Goal: Task Accomplishment & Management: Complete application form

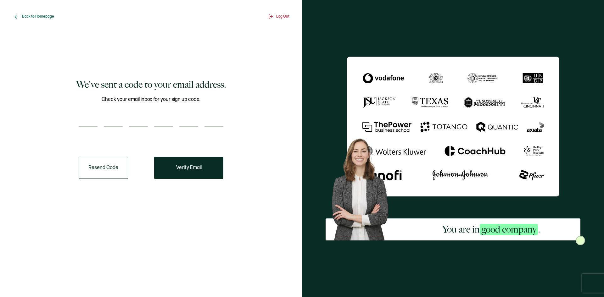
click at [97, 126] on input "number" at bounding box center [88, 120] width 19 height 13
type input "8"
type input "9"
type input "8"
type input "6"
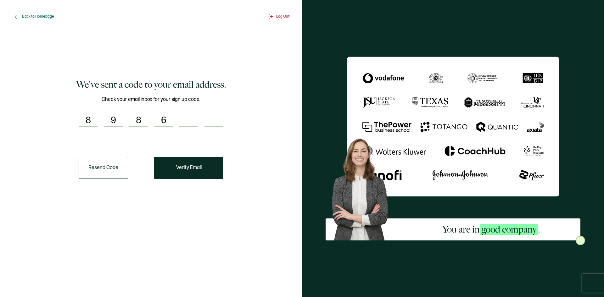
type input "7"
type input "6"
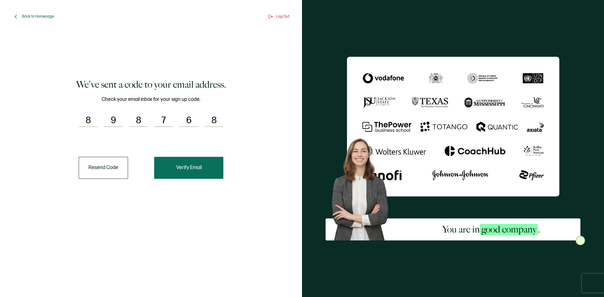
type input "8"
click at [197, 174] on button "Verify Email" at bounding box center [188, 168] width 69 height 22
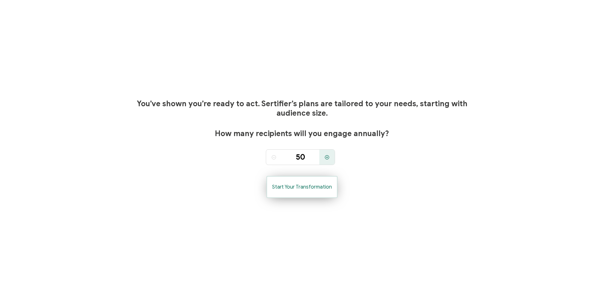
click at [306, 197] on button "Start Your Transformation" at bounding box center [301, 187] width 71 height 22
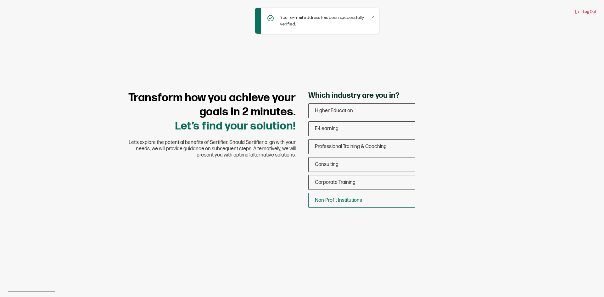
click at [353, 202] on span "Non-Profit Institutions" at bounding box center [338, 200] width 47 height 6
click at [0, 0] on input "Non-Profit Institutions" at bounding box center [0, 0] width 0 height 0
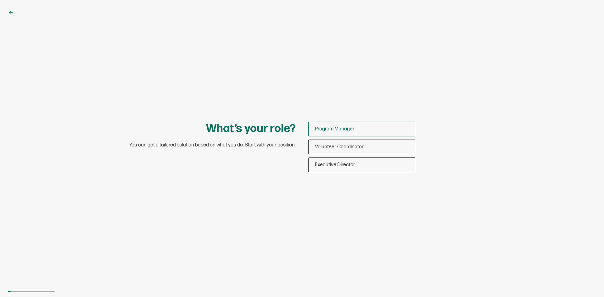
drag, startPoint x: 341, startPoint y: 130, endPoint x: 342, endPoint y: 125, distance: 5.4
click at [342, 127] on span "Program Manager" at bounding box center [335, 129] width 40 height 6
click at [0, 0] on input "Program Manager" at bounding box center [0, 0] width 0 height 0
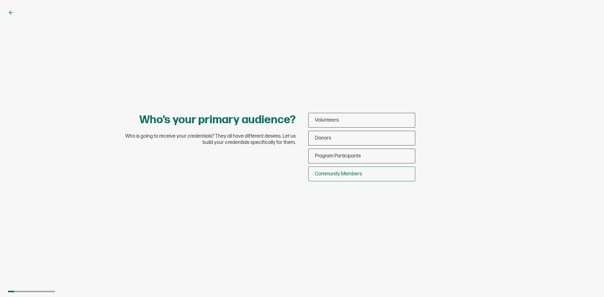
click at [339, 176] on span "Community Members" at bounding box center [338, 174] width 47 height 6
click at [0, 0] on input "Community Members" at bounding box center [0, 0] width 0 height 0
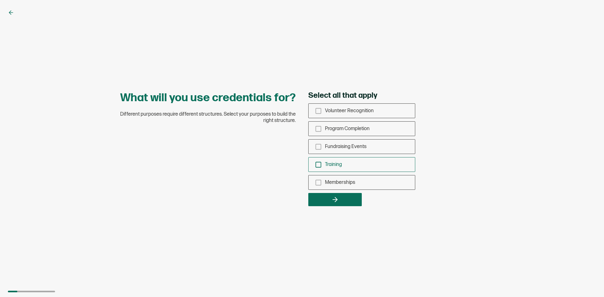
click at [319, 162] on icon "checkbox-group" at bounding box center [318, 164] width 7 height 7
click at [0, 0] on input "Training" at bounding box center [0, 0] width 0 height 0
click at [318, 109] on icon "checkbox-group" at bounding box center [318, 111] width 7 height 7
click at [0, 0] on input "Volunteer Recognition" at bounding box center [0, 0] width 0 height 0
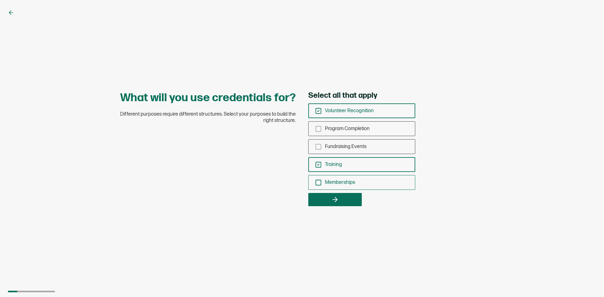
click at [319, 186] on icon "checkbox-group" at bounding box center [318, 182] width 7 height 7
click at [0, 0] on input "Memberships" at bounding box center [0, 0] width 0 height 0
click at [320, 128] on icon "checkbox-group" at bounding box center [318, 128] width 7 height 7
click at [0, 0] on input "Program Completion" at bounding box center [0, 0] width 0 height 0
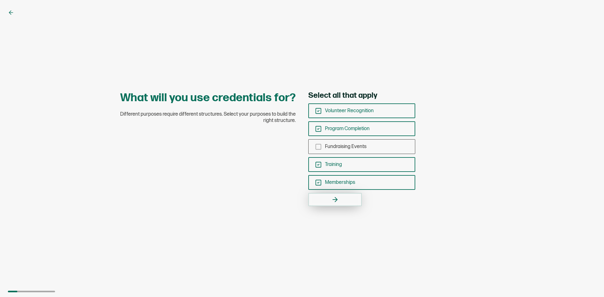
click at [337, 201] on icon "button" at bounding box center [335, 200] width 8 height 8
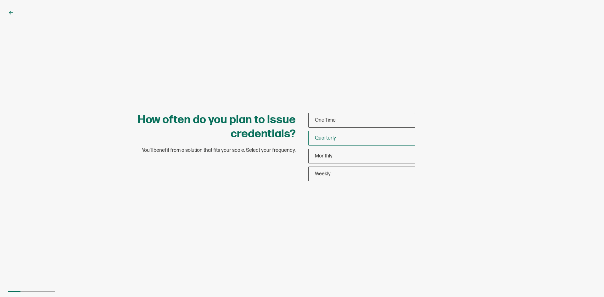
click at [331, 137] on span "Quarterly" at bounding box center [325, 138] width 21 height 6
click at [0, 0] on input "Quarterly" at bounding box center [0, 0] width 0 height 0
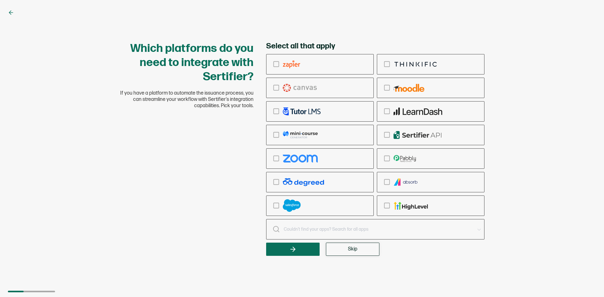
click at [358, 249] on button "Skip" at bounding box center [352, 249] width 53 height 13
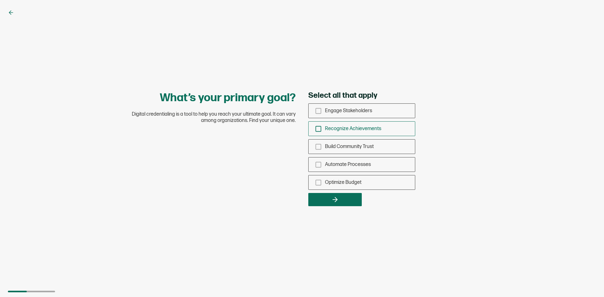
click at [317, 129] on icon "checkbox-group" at bounding box center [318, 128] width 7 height 7
click at [0, 0] on input "Recognize Achievements" at bounding box center [0, 0] width 0 height 0
click at [318, 146] on icon "checkbox-group" at bounding box center [318, 146] width 7 height 7
click at [0, 0] on input "Build Community Trust" at bounding box center [0, 0] width 0 height 0
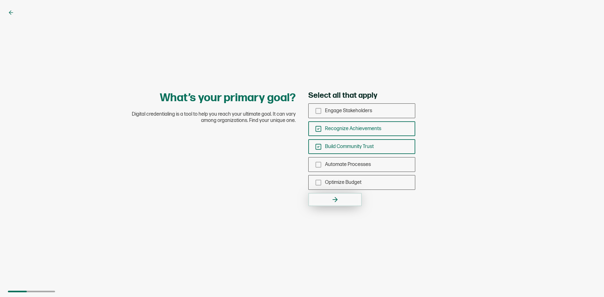
click at [329, 199] on button "button" at bounding box center [334, 199] width 53 height 13
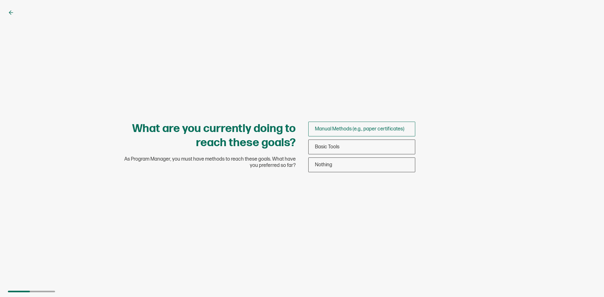
click at [335, 126] on span "Manual Methods (e.g., paper certificates)" at bounding box center [359, 129] width 89 height 6
click at [0, 0] on input "Manual Methods (e.g., paper certificates)" at bounding box center [0, 0] width 0 height 0
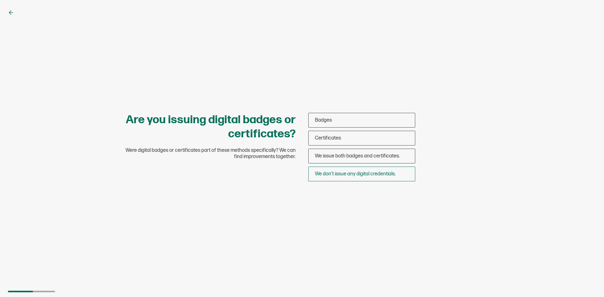
click at [346, 175] on span "We don’t issue any digital credentials." at bounding box center [355, 174] width 81 height 6
click at [0, 0] on input "We don’t issue any digital credentials." at bounding box center [0, 0] width 0 height 0
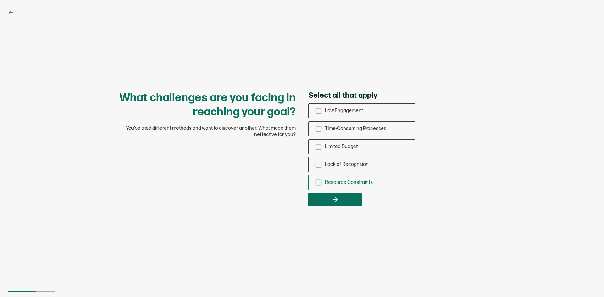
click at [314, 180] on div "Resource Constraints" at bounding box center [361, 182] width 106 height 15
click at [0, 0] on input "Resource Constraints" at bounding box center [0, 0] width 0 height 0
click at [332, 196] on icon "button" at bounding box center [335, 200] width 8 height 8
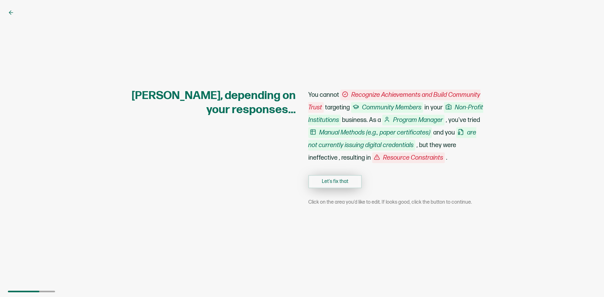
click at [323, 180] on button "Let's fix that" at bounding box center [334, 181] width 53 height 13
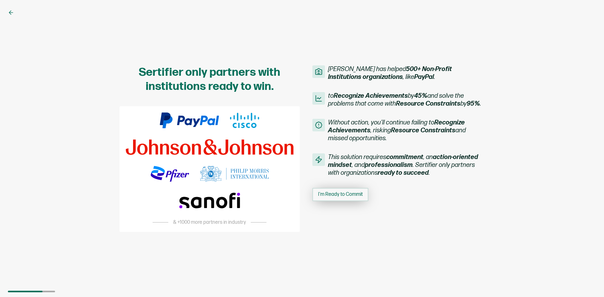
click at [347, 193] on span "I'm Ready to Commit" at bounding box center [340, 194] width 45 height 5
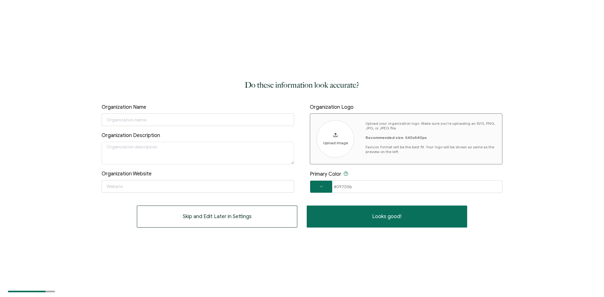
drag, startPoint x: 332, startPoint y: 136, endPoint x: 369, endPoint y: 89, distance: 59.7
click at [369, 89] on div "Do these information look accurate? Organization Name Organization Description …" at bounding box center [302, 153] width 401 height 149
click at [233, 218] on span "Skip and Edit Later in Settings" at bounding box center [217, 216] width 69 height 5
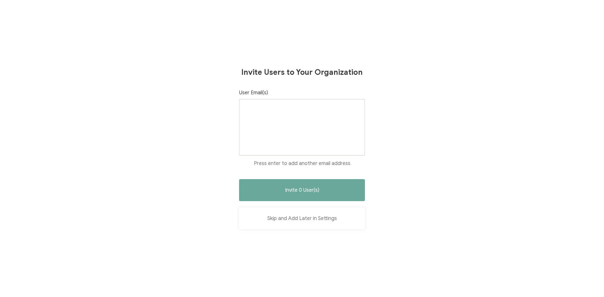
click at [306, 214] on button "Skip and Add Later in Settings" at bounding box center [302, 219] width 126 height 22
